Goal: Task Accomplishment & Management: Manage account settings

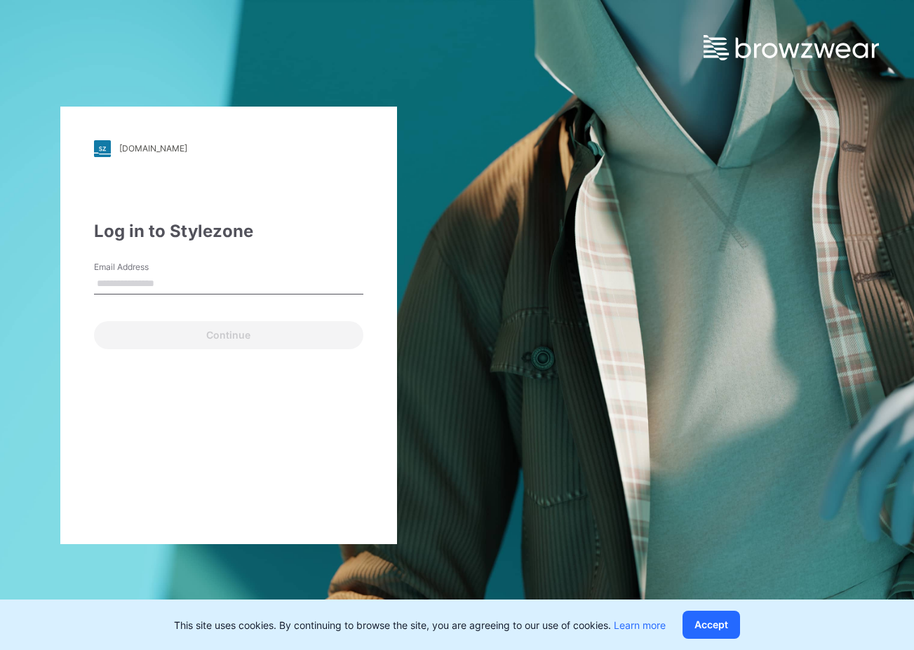
click at [163, 288] on input "Email Address" at bounding box center [228, 283] width 269 height 21
type input "**********"
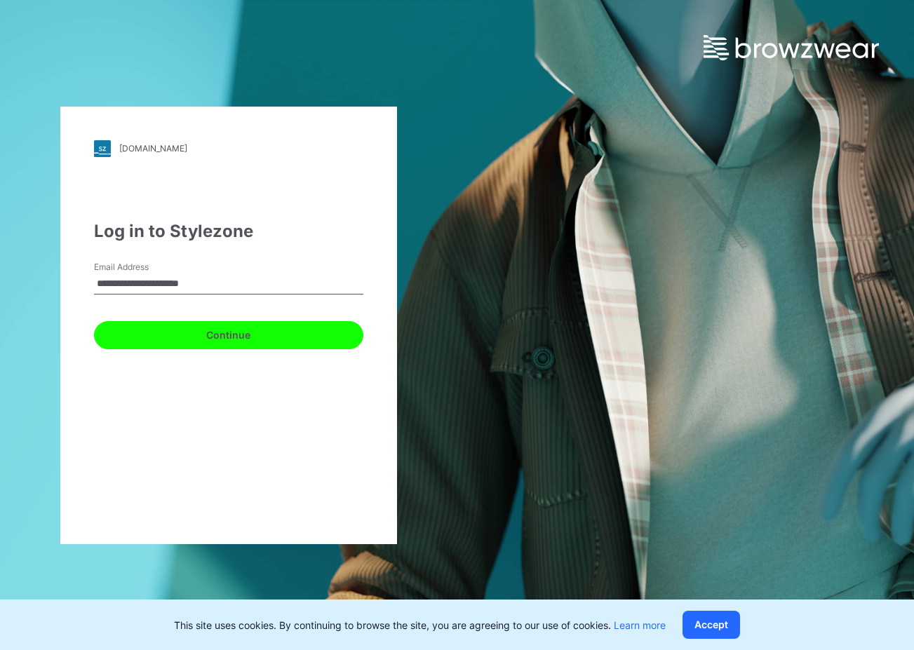
click at [161, 338] on button "Continue" at bounding box center [228, 335] width 269 height 28
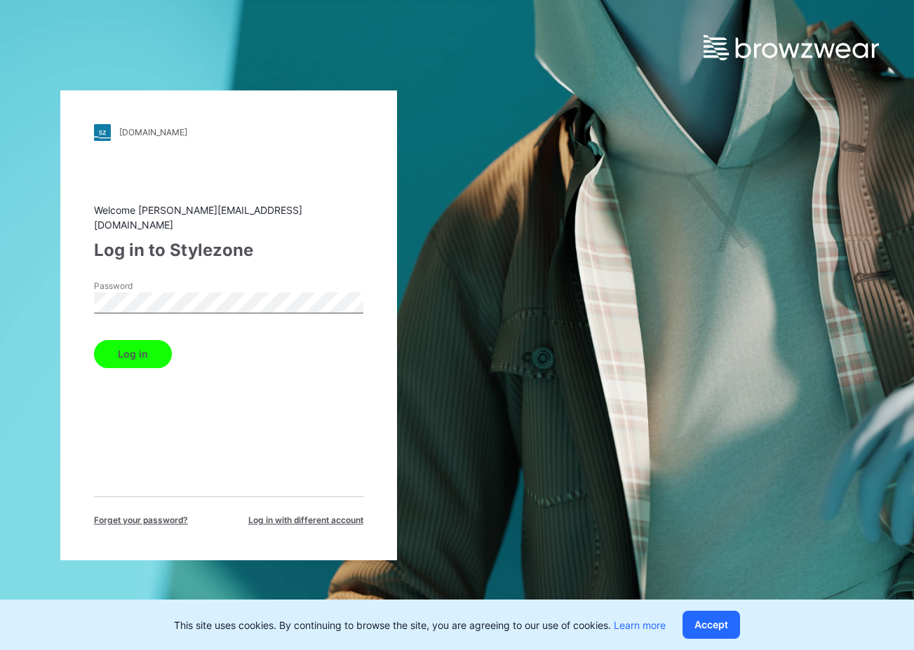
click at [94, 340] on button "Log in" at bounding box center [133, 354] width 78 height 28
